Goal: Obtain resource: Download file/media

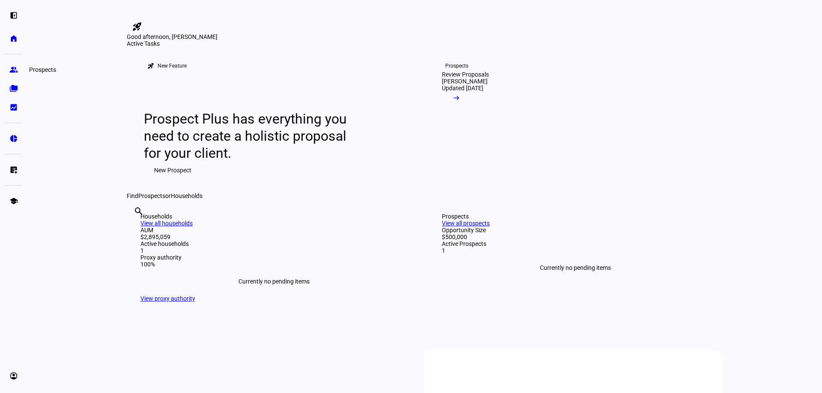
click at [14, 74] on link "group Prospects" at bounding box center [13, 69] width 17 height 17
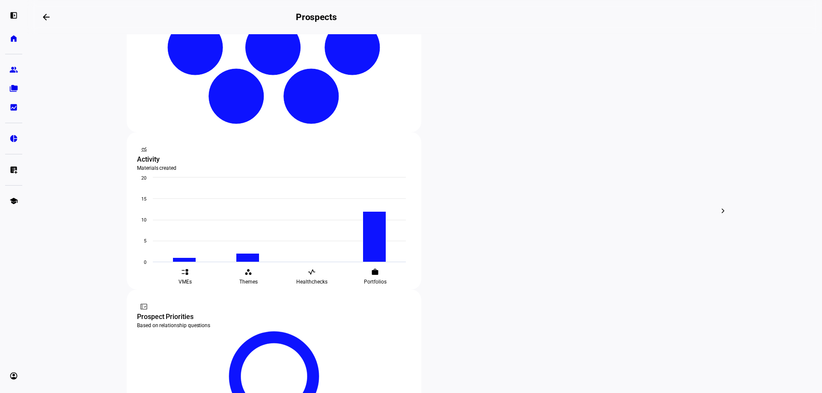
scroll to position [246, 0]
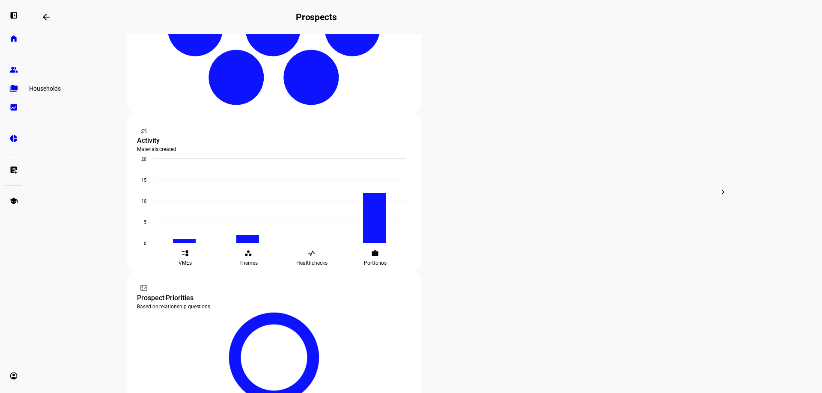
click at [16, 90] on eth-mat-symbol "folder_copy" at bounding box center [13, 88] width 9 height 9
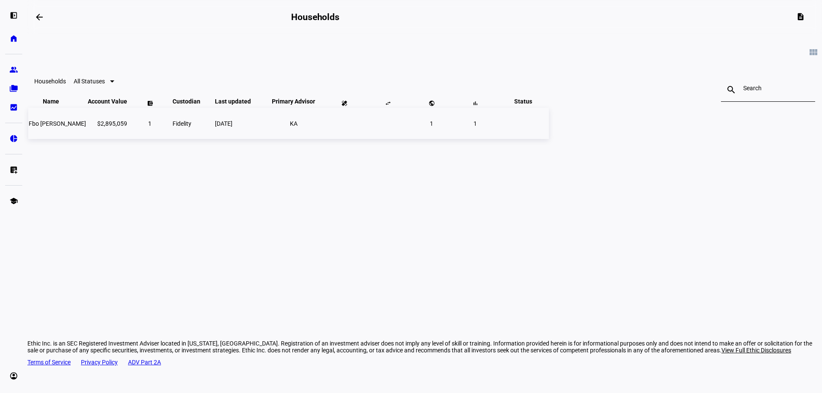
click at [86, 127] on span "Fbo [PERSON_NAME]" at bounding box center [57, 123] width 57 height 7
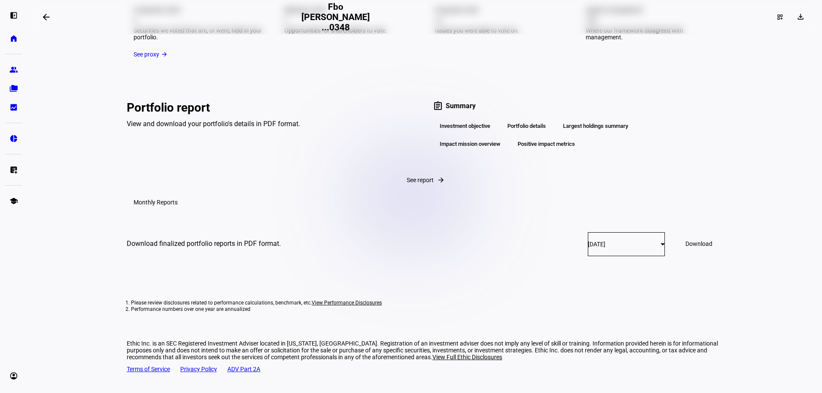
scroll to position [1306, 0]
click at [407, 177] on span "See report" at bounding box center [420, 180] width 27 height 7
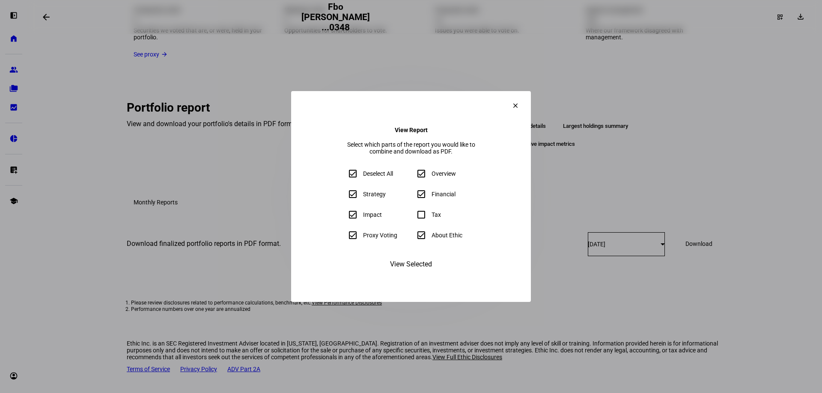
click at [415, 275] on span "View Selected" at bounding box center [411, 264] width 42 height 21
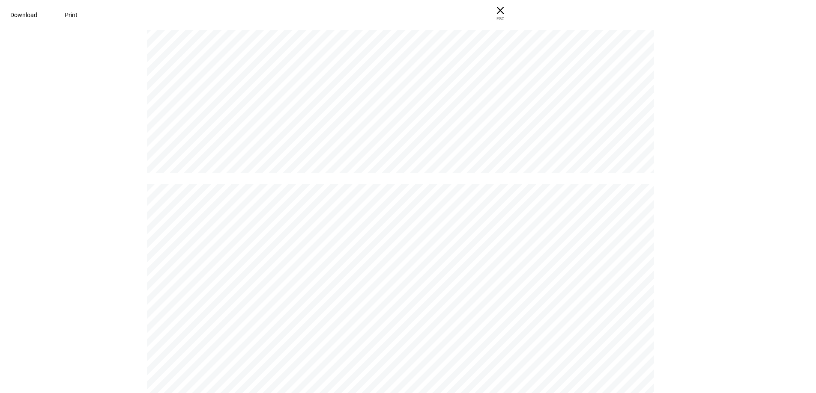
scroll to position [3853, 0]
click at [48, 21] on span at bounding box center [24, 15] width 48 height 21
